Goal: Browse casually: Explore the website without a specific task or goal

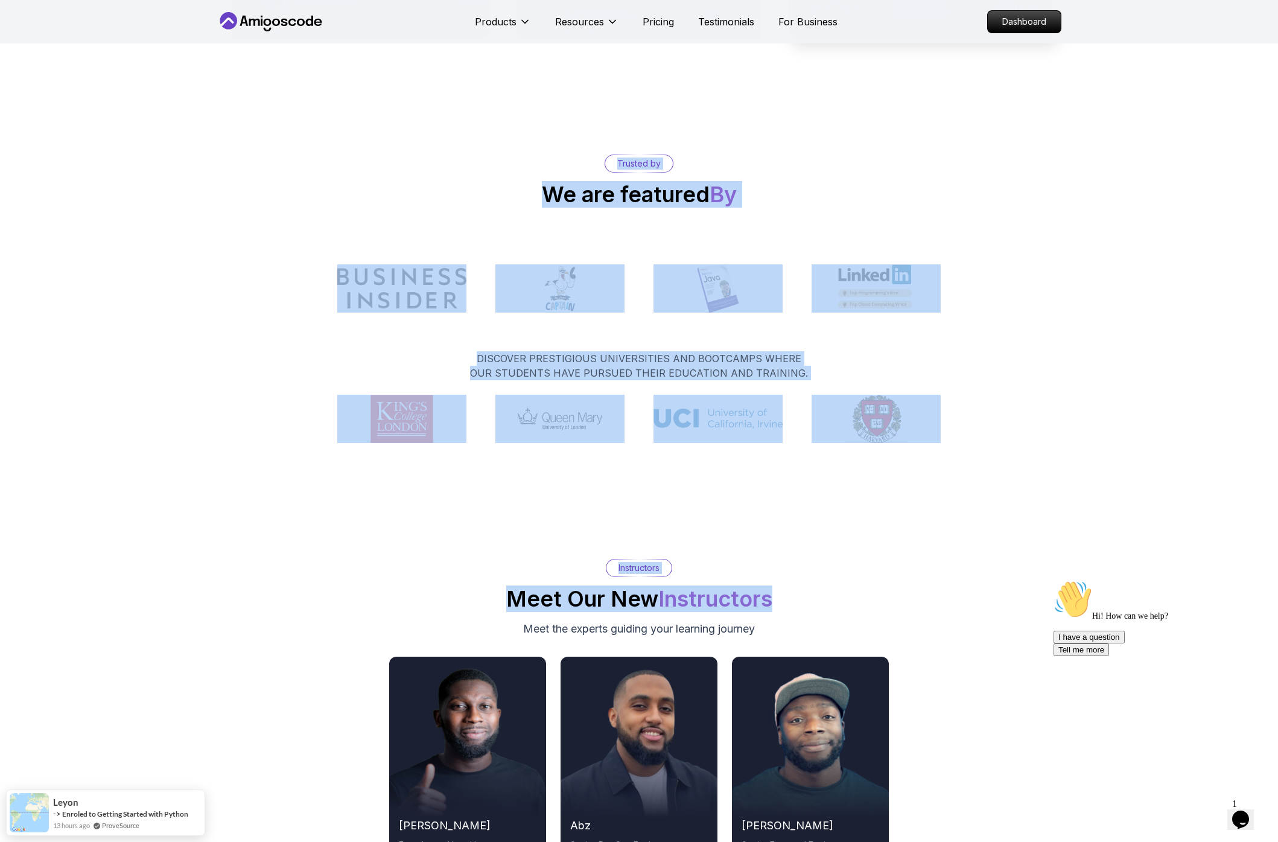
scroll to position [6233, 0]
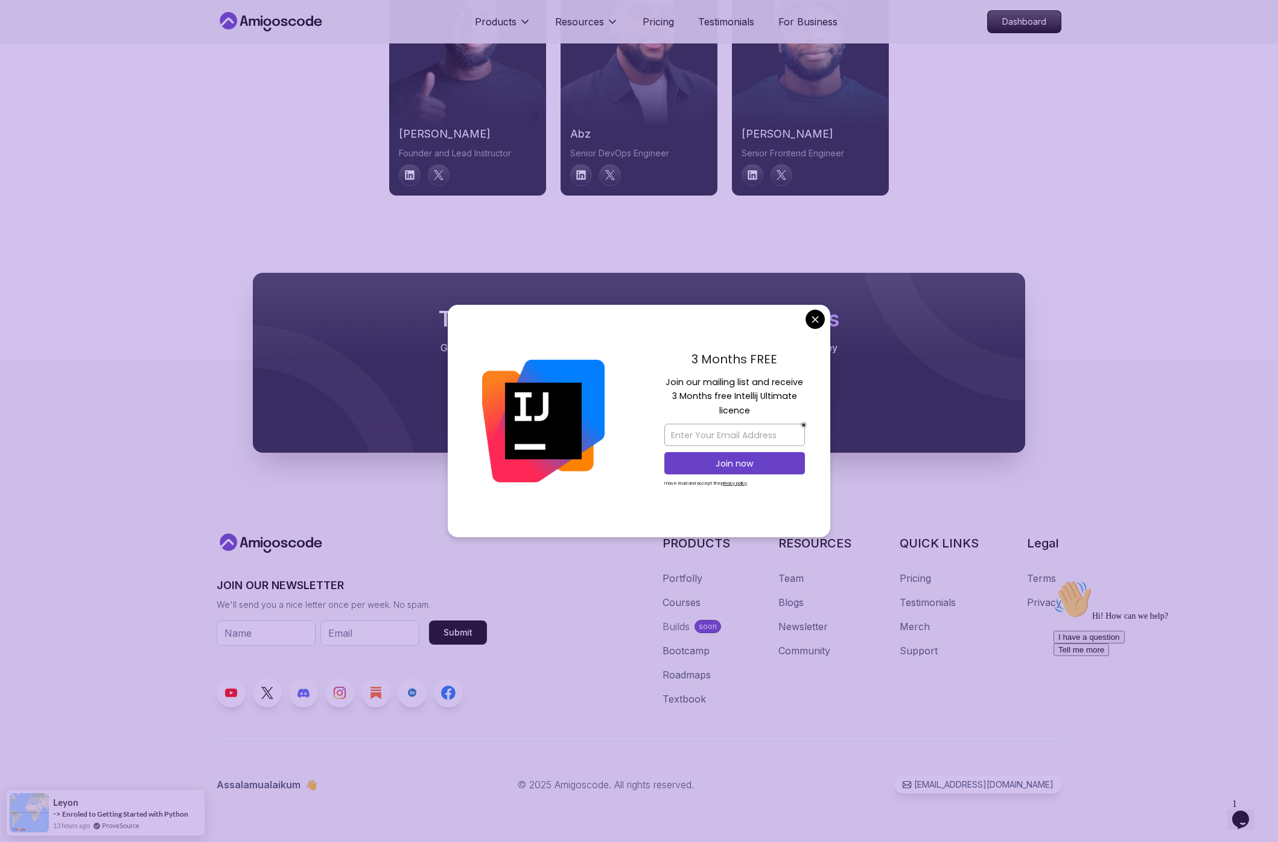
drag, startPoint x: 495, startPoint y: 182, endPoint x: 818, endPoint y: 318, distance: 350.3
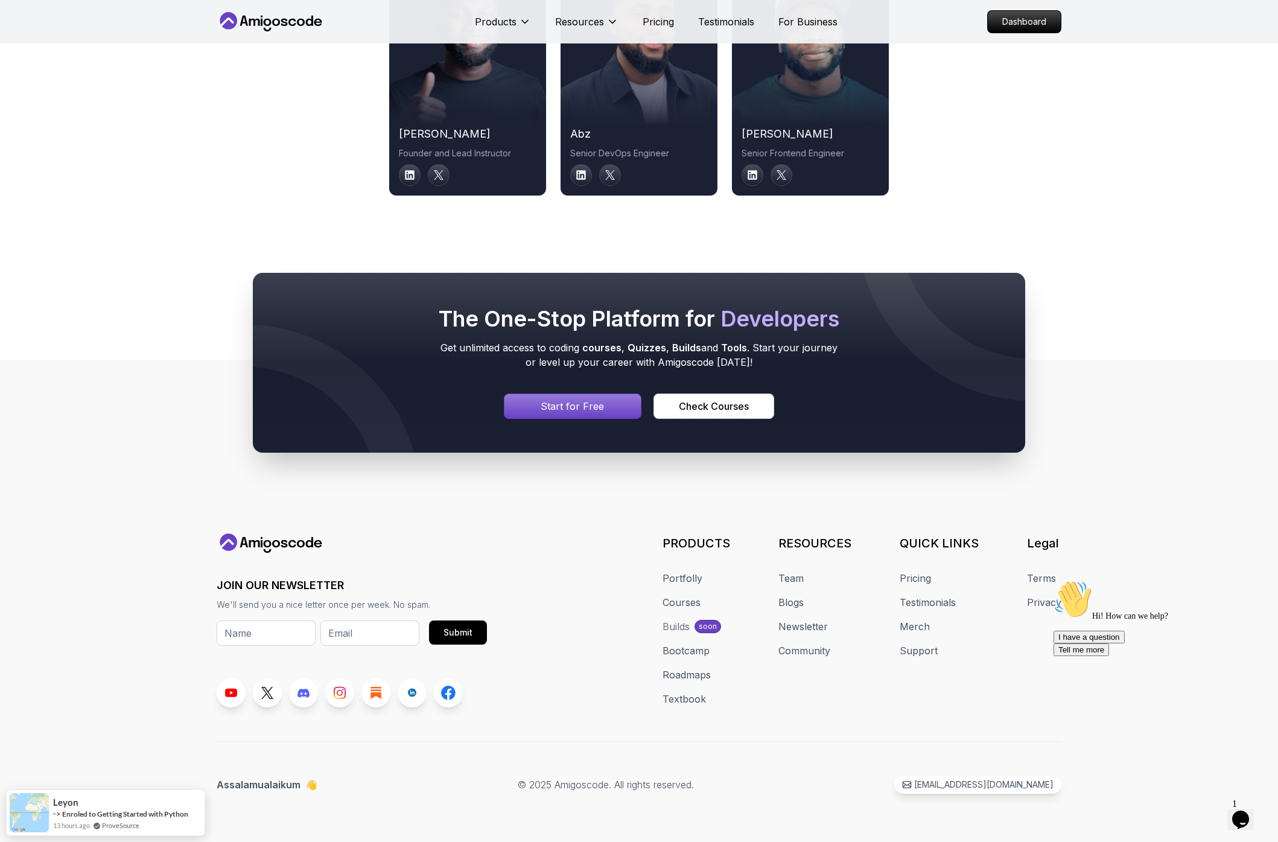
copy main ""Amigoscode Does a pretty good job, and consistently too, covering Spring and f…"
click at [265, 324] on icon at bounding box center [337, 388] width 168 height 129
click at [210, 322] on div "The One-Stop Platform for Developers Get unlimited access to coding courses , Q…" at bounding box center [639, 363] width 1278 height 296
click at [403, 531] on footer "JOIN OUR NEWSLETTER We'll send you a nice letter once per week. No spam. Submit…" at bounding box center [639, 601] width 1278 height 482
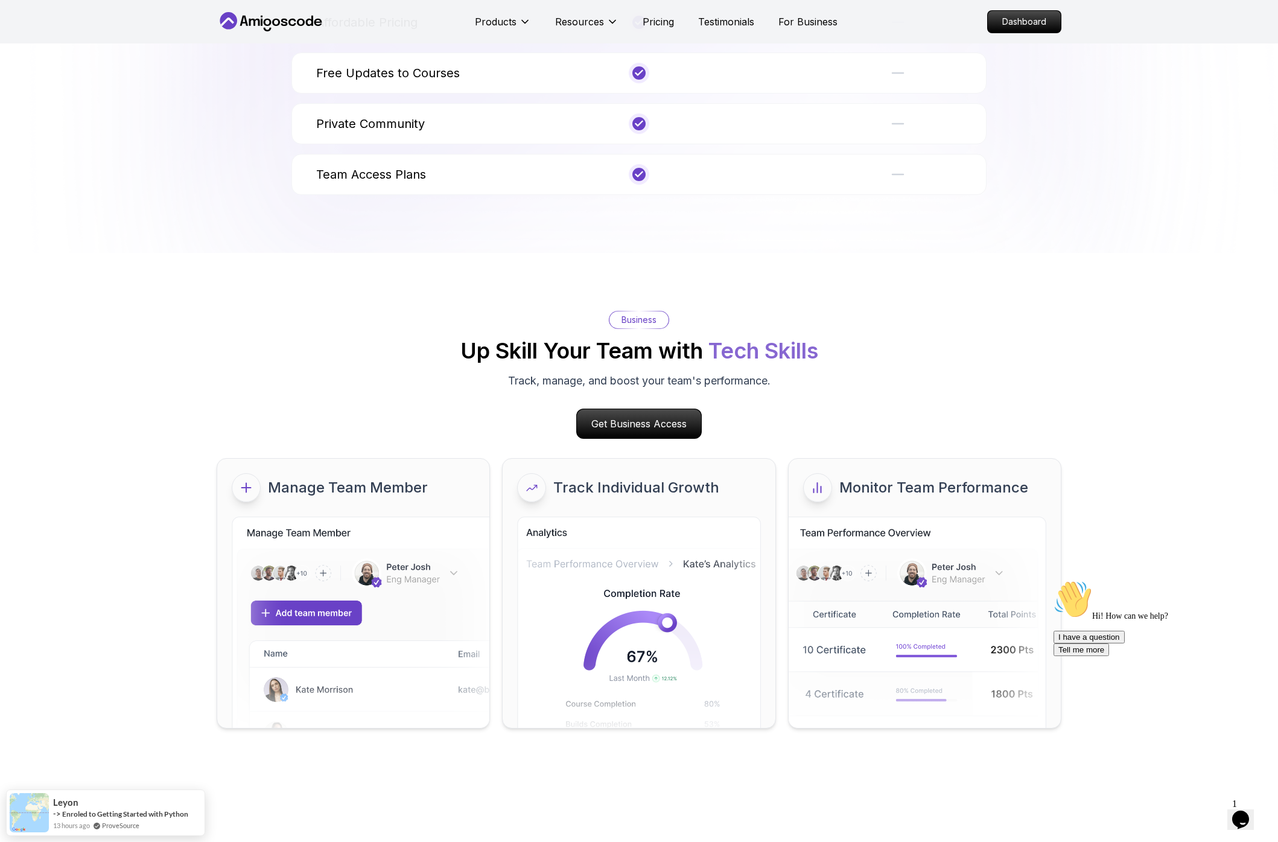
click at [282, 348] on div "Business Up Skill Your Team with Tech Skills Track, manage, and boost your team…" at bounding box center [639, 350] width 845 height 78
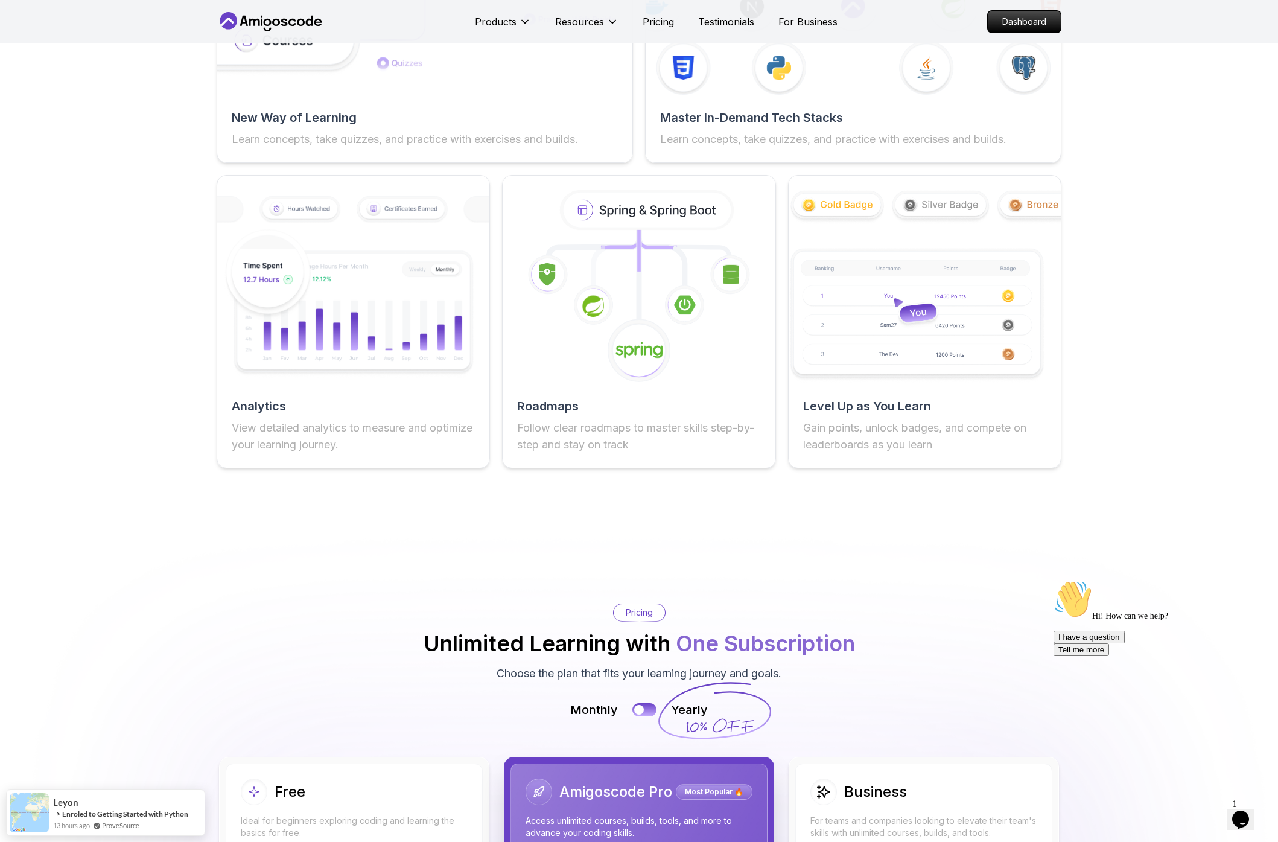
scroll to position [1820, 0]
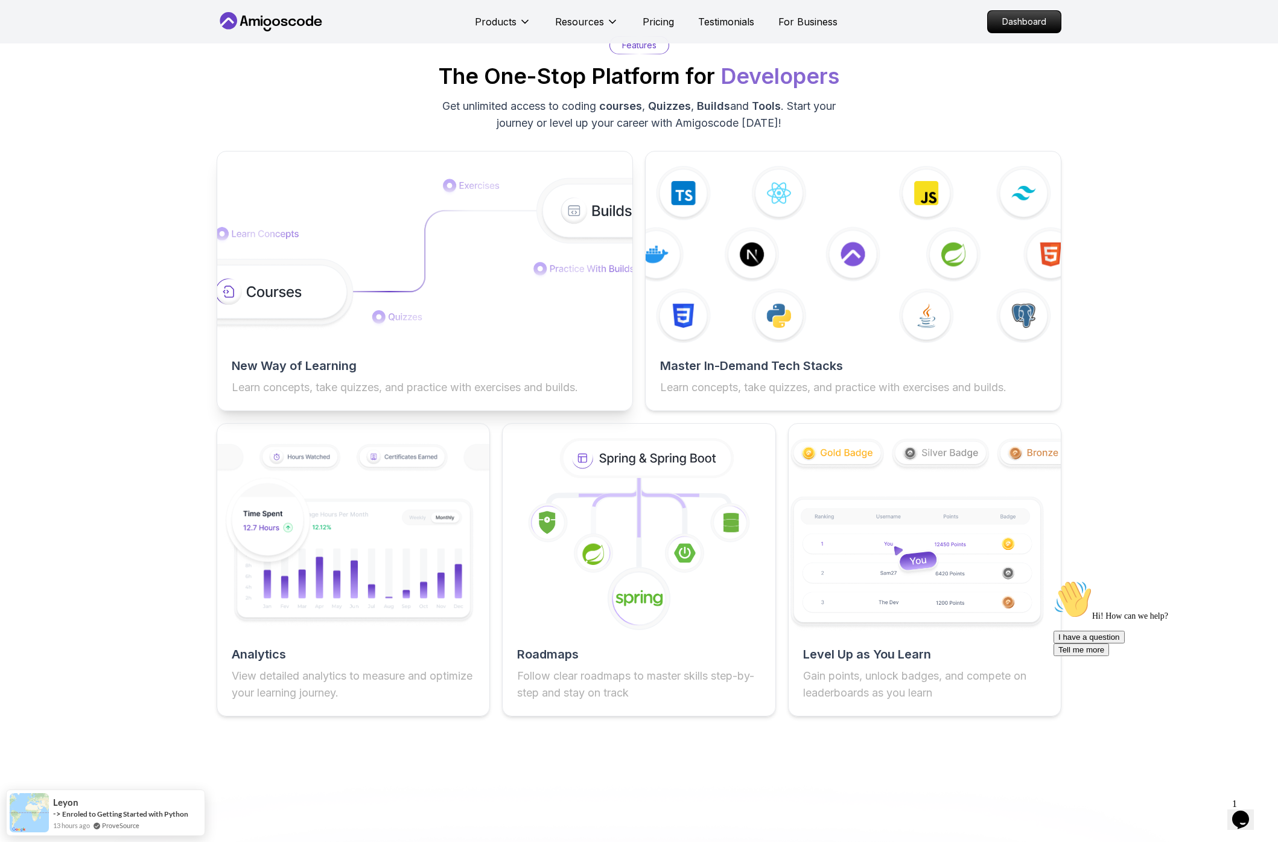
click at [258, 348] on div "New Way of Learning Learn concepts, take quizzes, and practice with exercises a…" at bounding box center [425, 281] width 416 height 260
click at [262, 366] on h2 "New Way of Learning" at bounding box center [425, 365] width 386 height 17
click at [164, 267] on div "Features The One-Stop Platform for Developers Get unlimited access to coding co…" at bounding box center [639, 376] width 1278 height 796
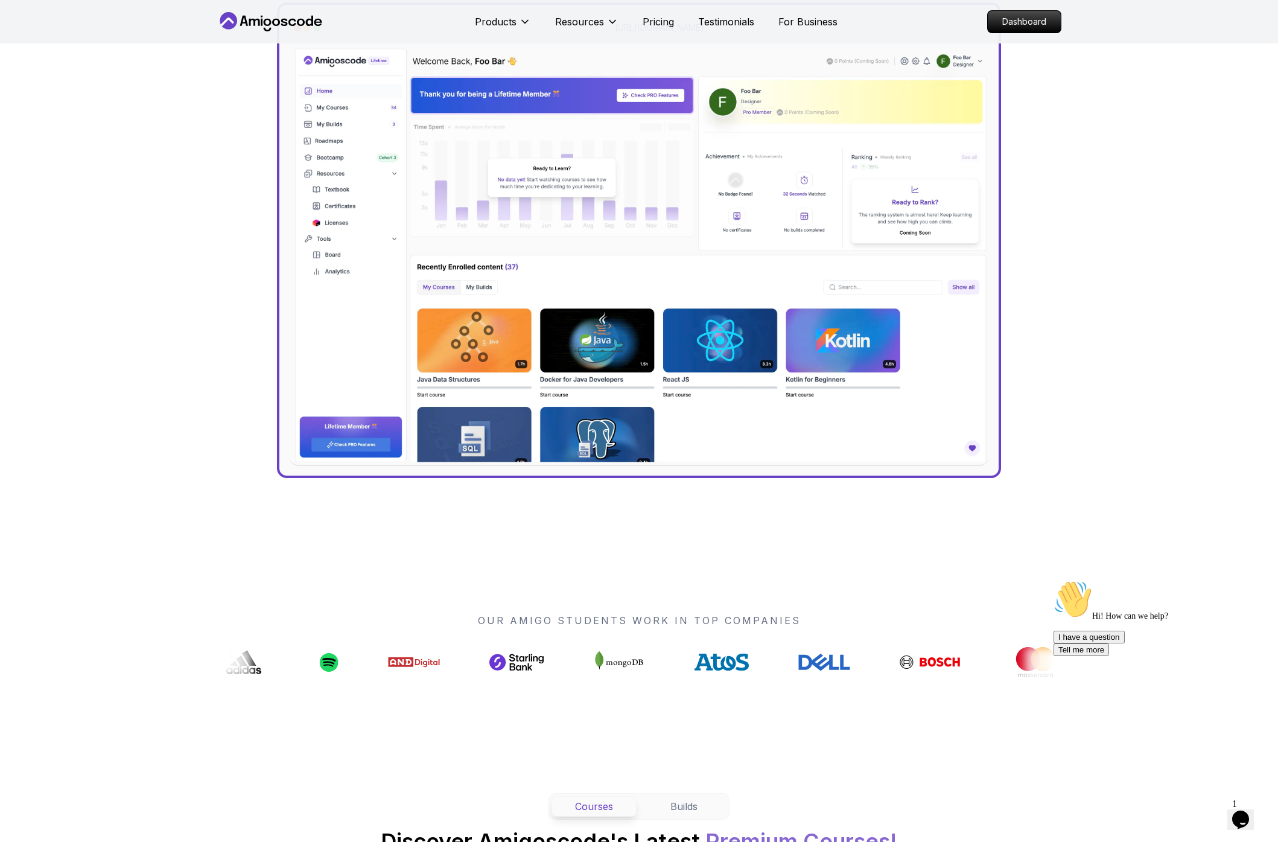
scroll to position [0, 0]
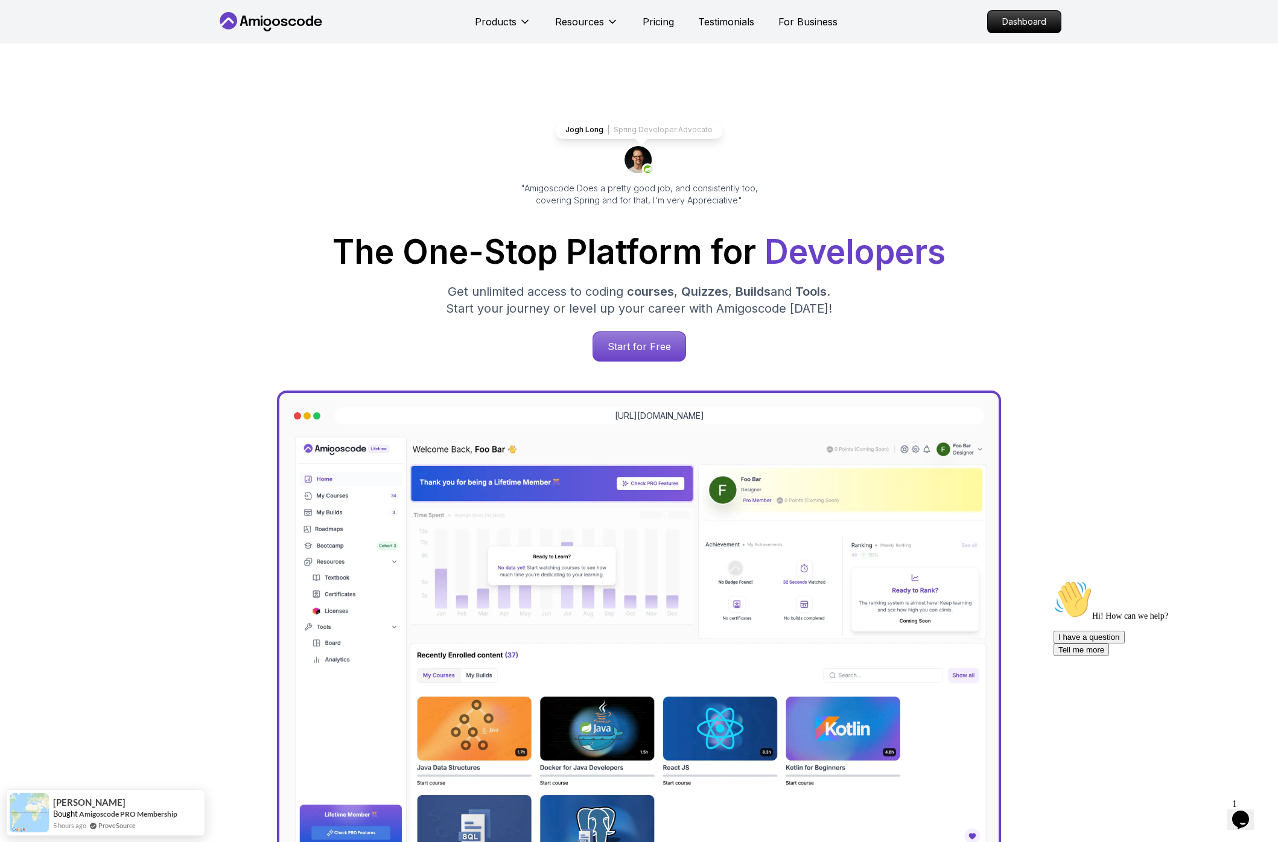
click at [179, 444] on div "Jogh Long Spring Developer Advocate "Amigoscode Does a pretty good job, and con…" at bounding box center [639, 493] width 1278 height 900
